Goal: Task Accomplishment & Management: Manage account settings

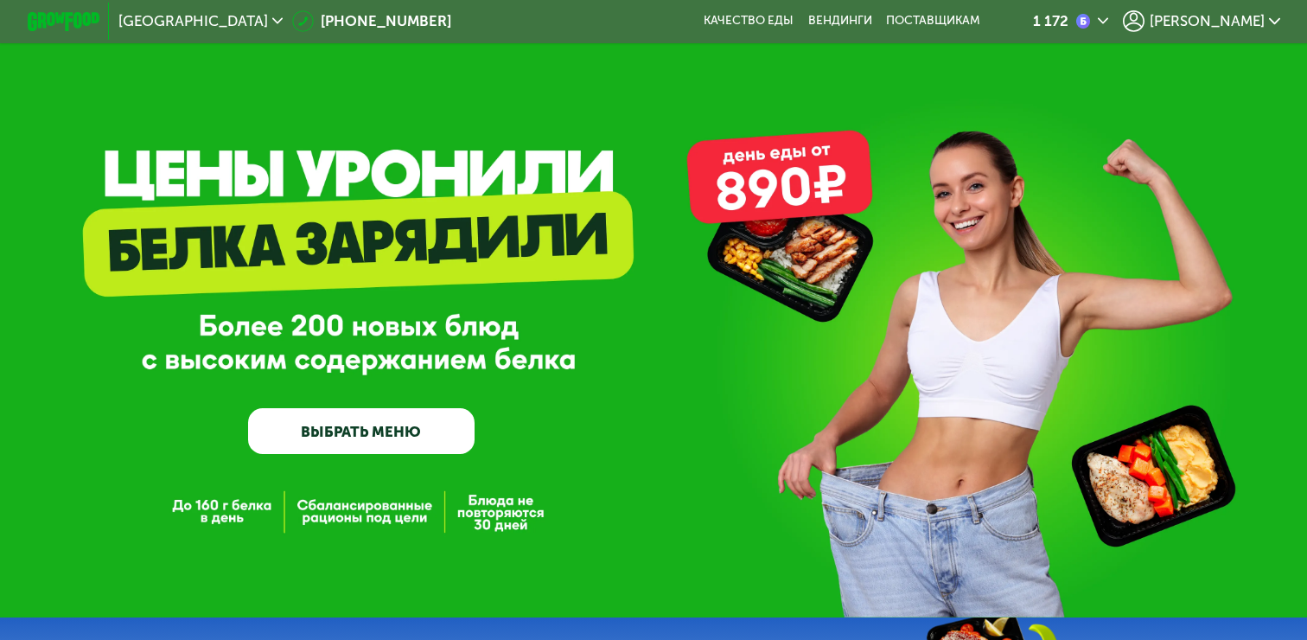
click at [322, 431] on link "ВЫБРАТЬ МЕНЮ" at bounding box center [361, 430] width 226 height 45
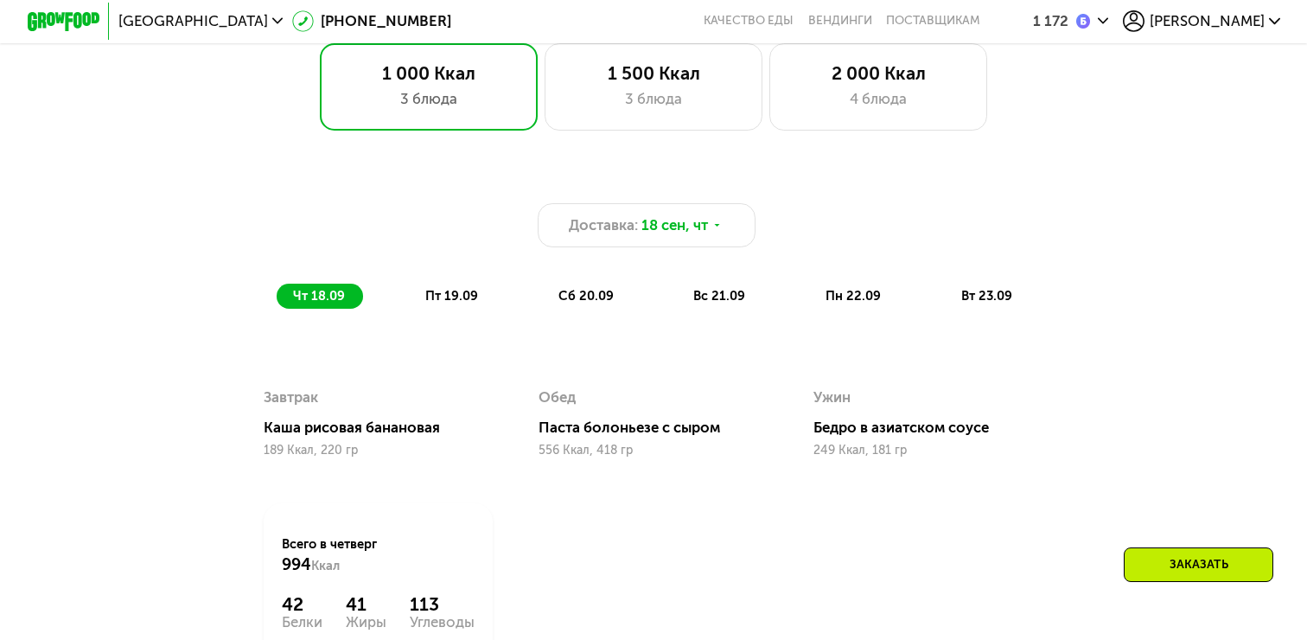
scroll to position [1090, 0]
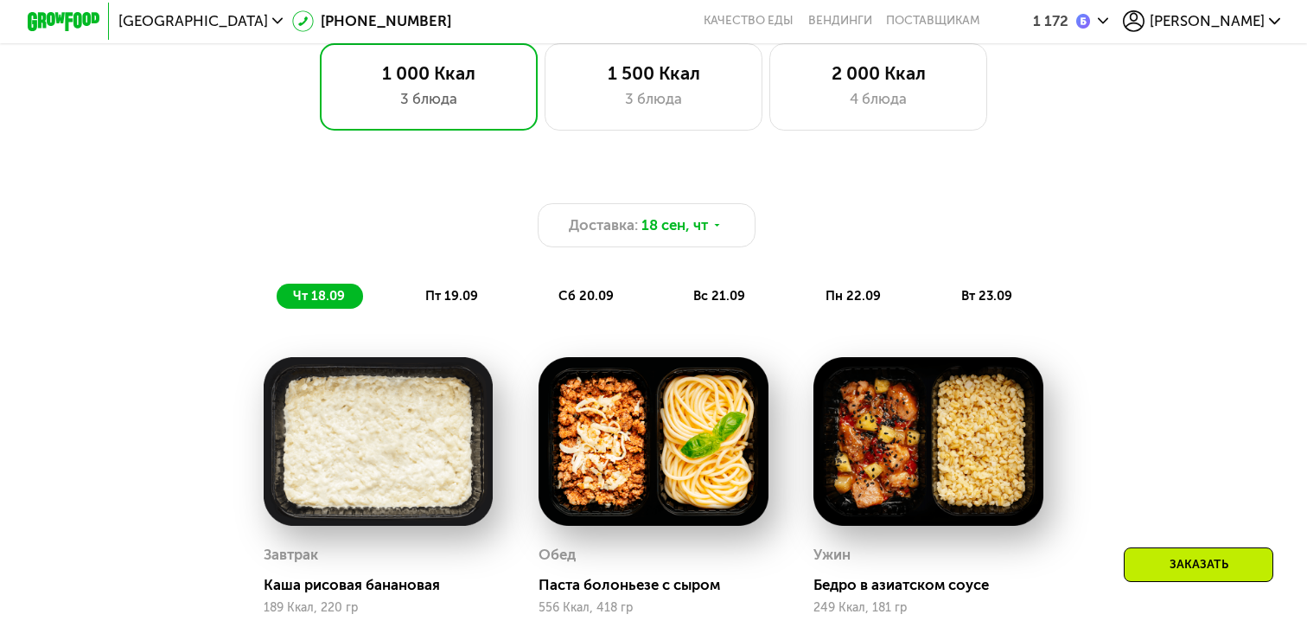
click at [1225, 6] on div "1 172 Егор" at bounding box center [1142, 22] width 294 height 40
click at [1144, 13] on icon at bounding box center [1134, 21] width 22 height 22
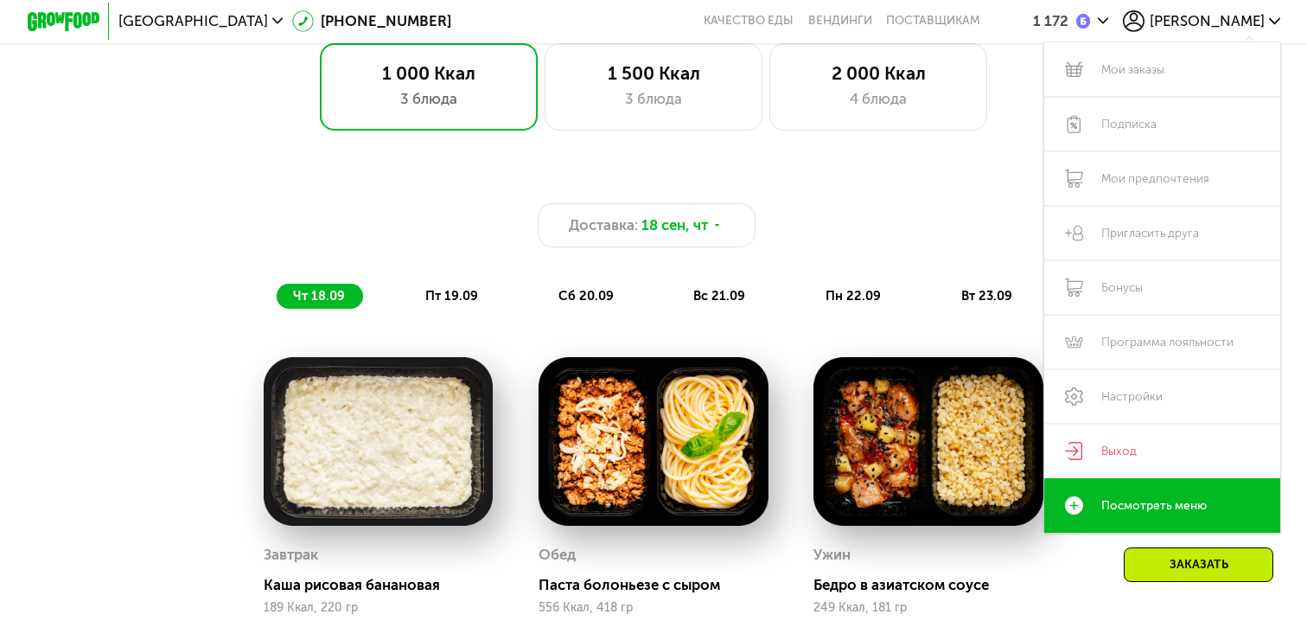
click at [879, 140] on div "1 000 Ккал 3 блюда 1 500 Ккал 3 блюда 2 000 Ккал 4 блюда Доставка: 18 сен, чт ч…" at bounding box center [653, 490] width 1307 height 895
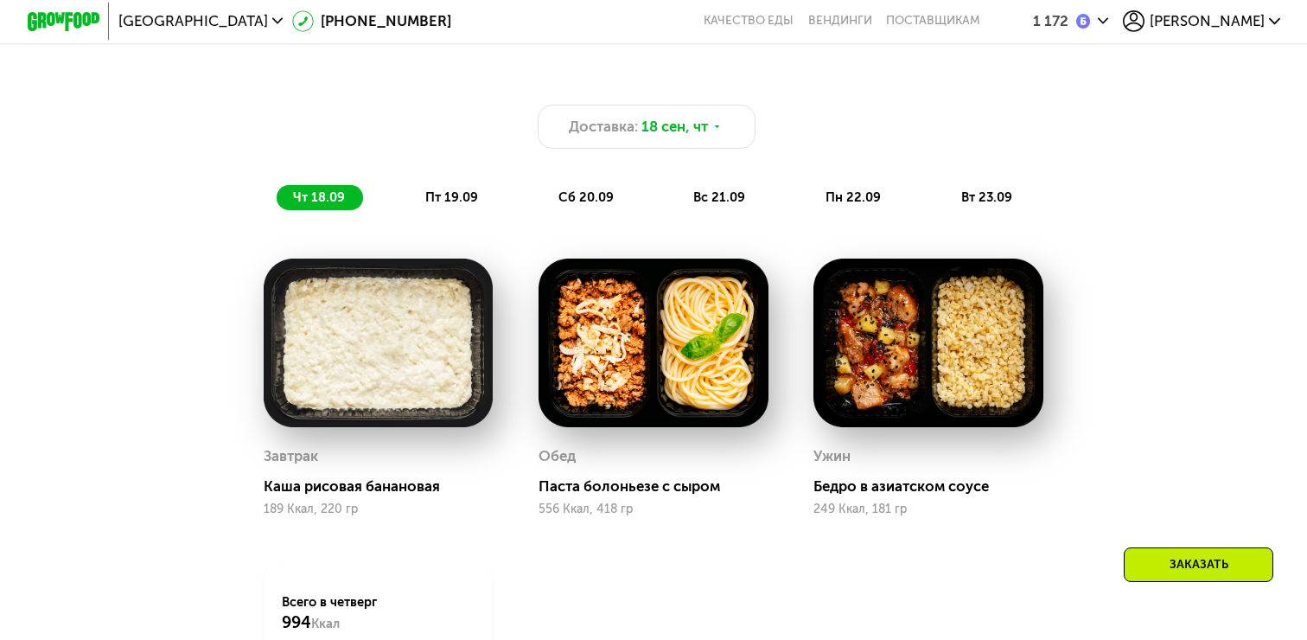
scroll to position [1188, 0]
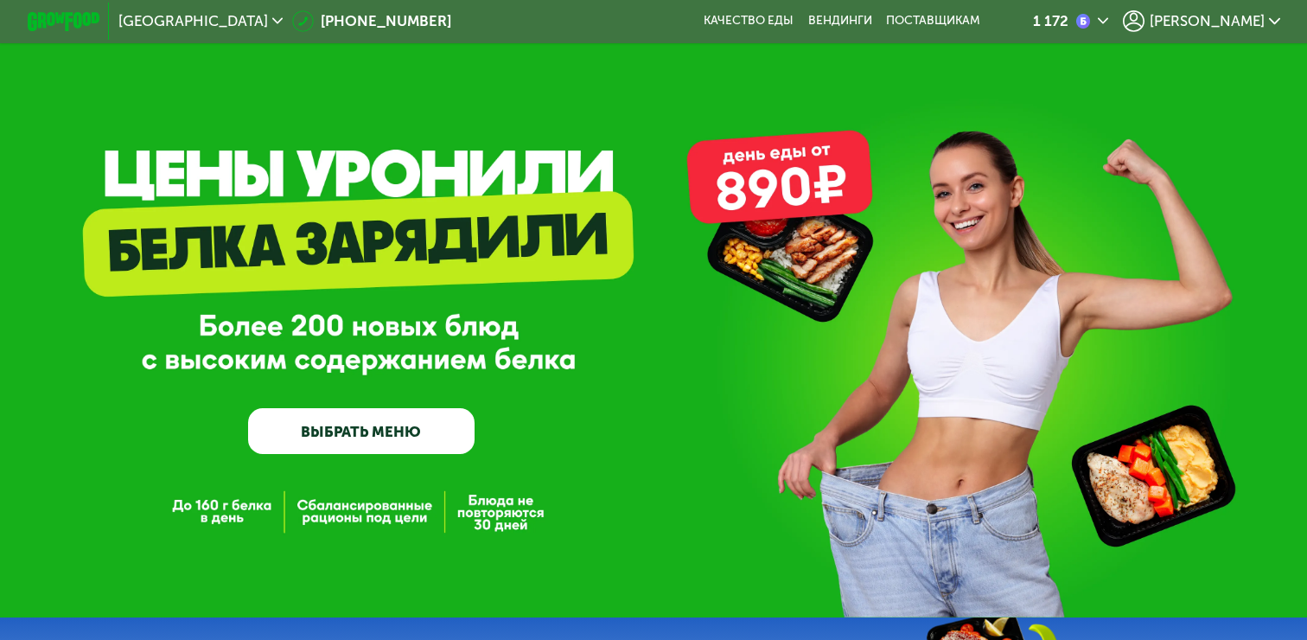
click at [1247, 16] on span "[PERSON_NAME]" at bounding box center [1207, 21] width 115 height 15
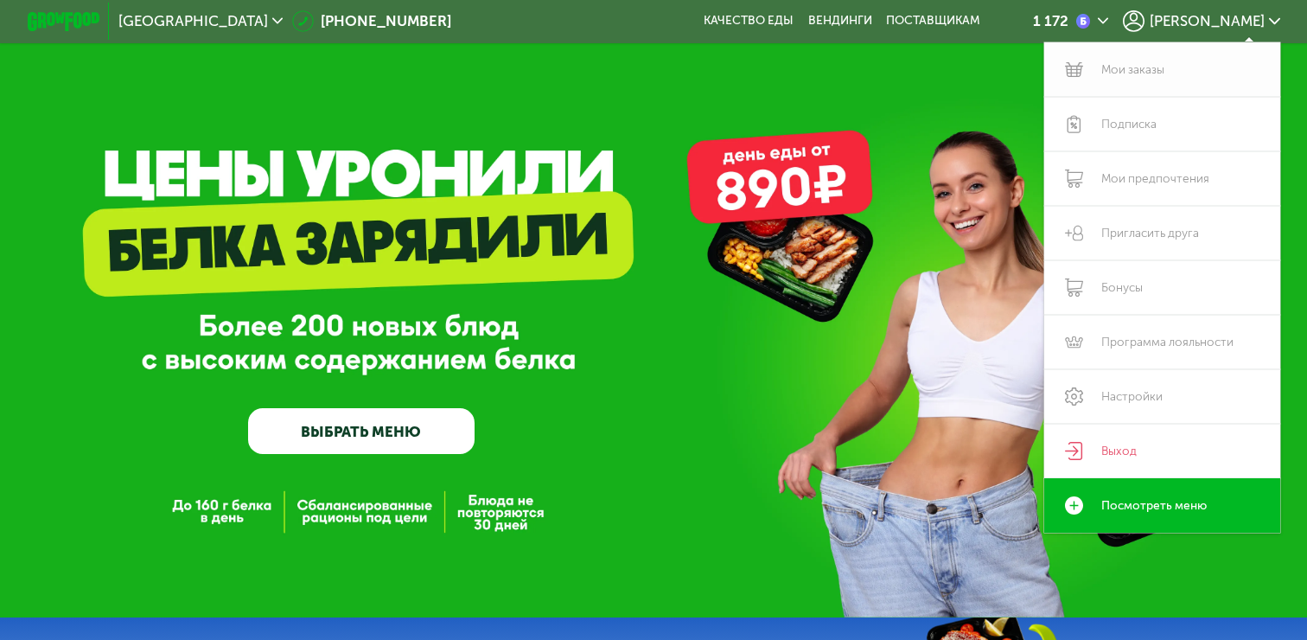
click at [1131, 72] on link "Мои заказы" at bounding box center [1162, 69] width 236 height 54
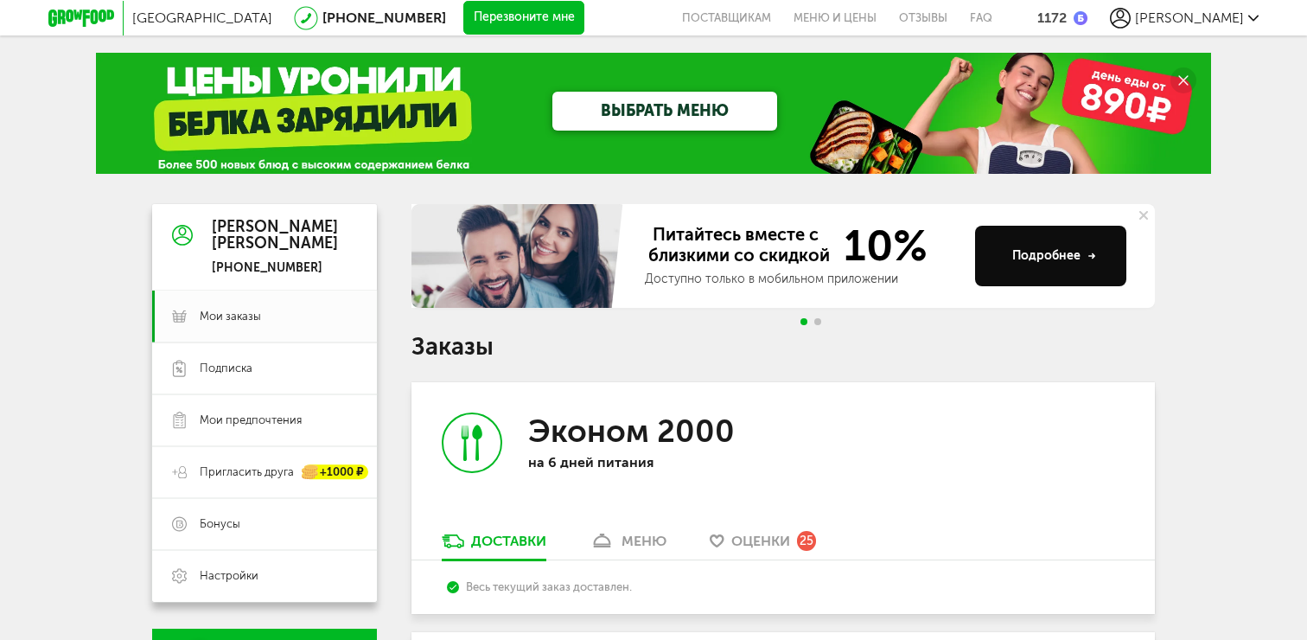
click at [642, 544] on div "меню" at bounding box center [643, 540] width 45 height 16
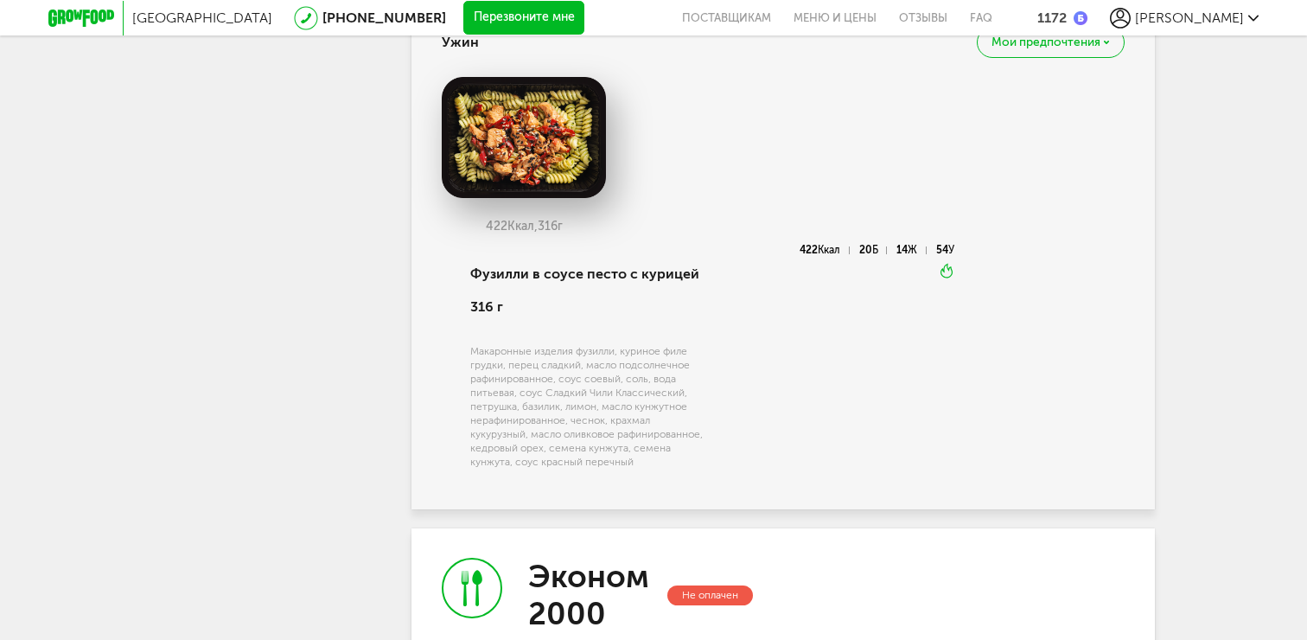
scroll to position [2270, 0]
